Goal: Task Accomplishment & Management: Use online tool/utility

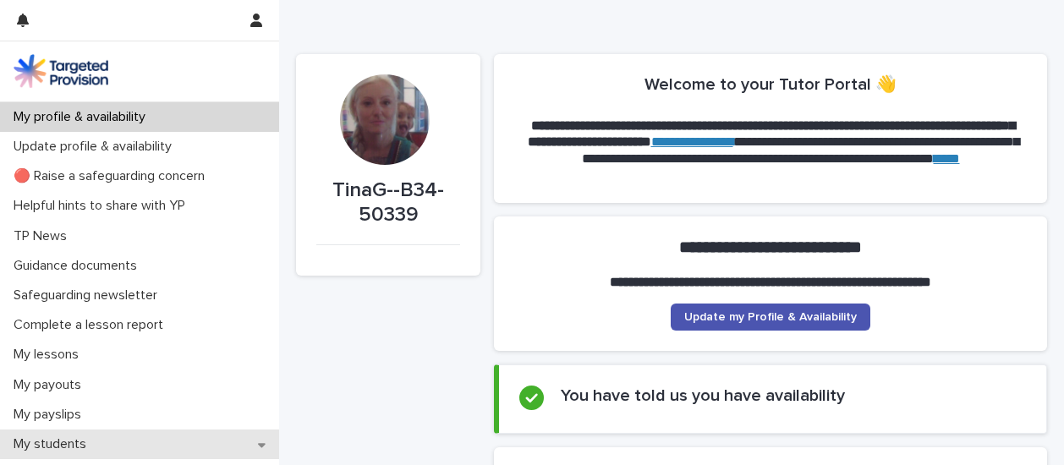
click at [70, 447] on p "My students" at bounding box center [53, 445] width 93 height 16
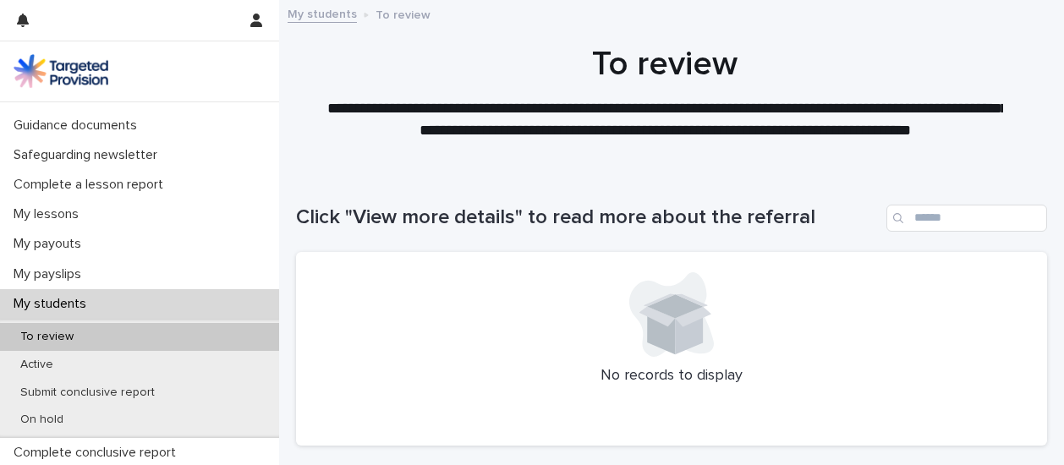
scroll to position [169, 0]
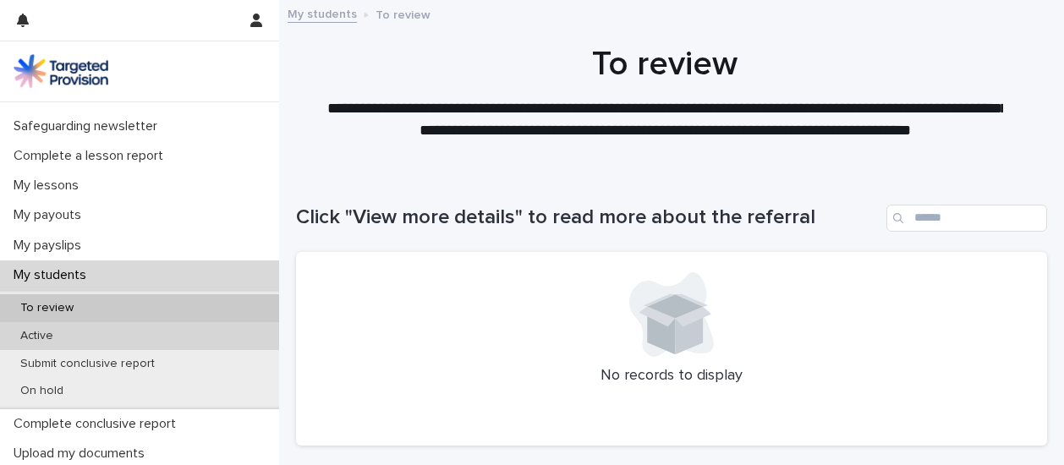
click at [103, 332] on div "Active" at bounding box center [139, 336] width 279 height 28
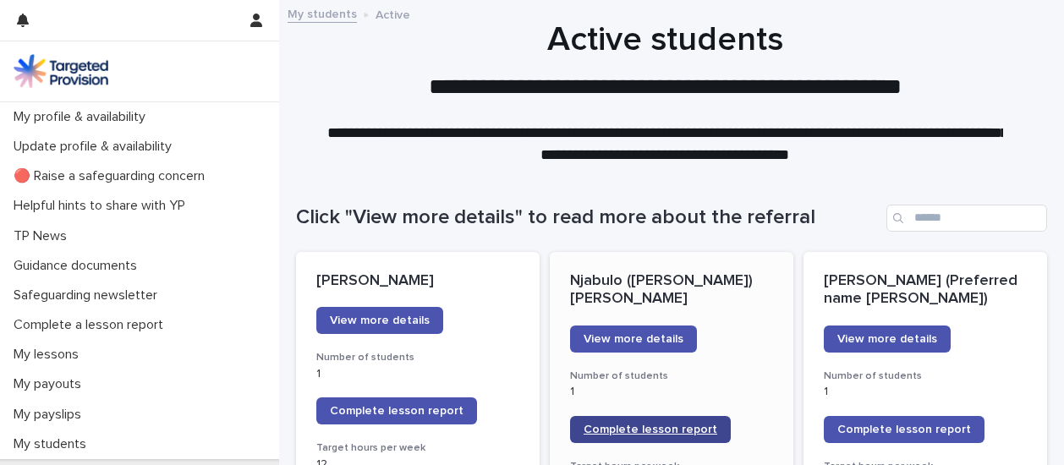
click at [641, 424] on span "Complete lesson report" at bounding box center [651, 430] width 134 height 12
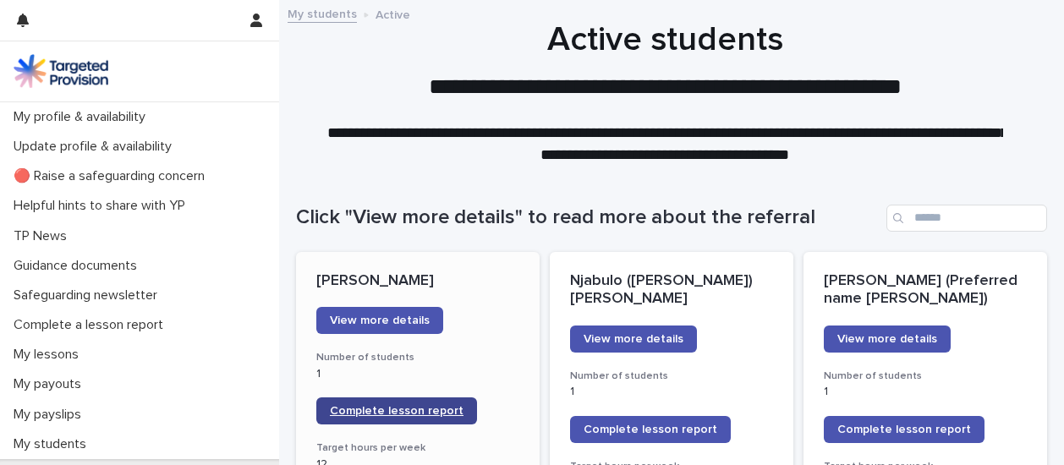
click at [421, 410] on span "Complete lesson report" at bounding box center [397, 411] width 134 height 12
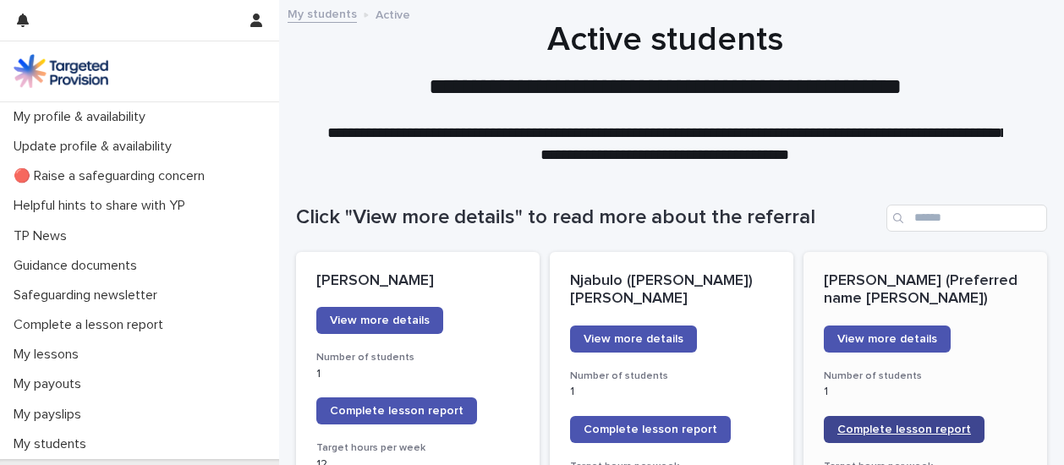
click at [877, 426] on span "Complete lesson report" at bounding box center [905, 430] width 134 height 12
